Goal: Task Accomplishment & Management: Manage account settings

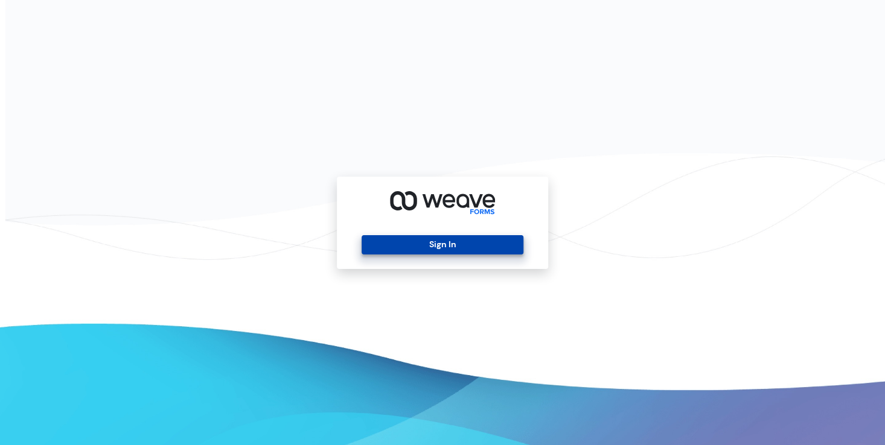
click at [427, 249] on button "Sign In" at bounding box center [442, 244] width 161 height 19
